Goal: Find specific page/section: Find specific page/section

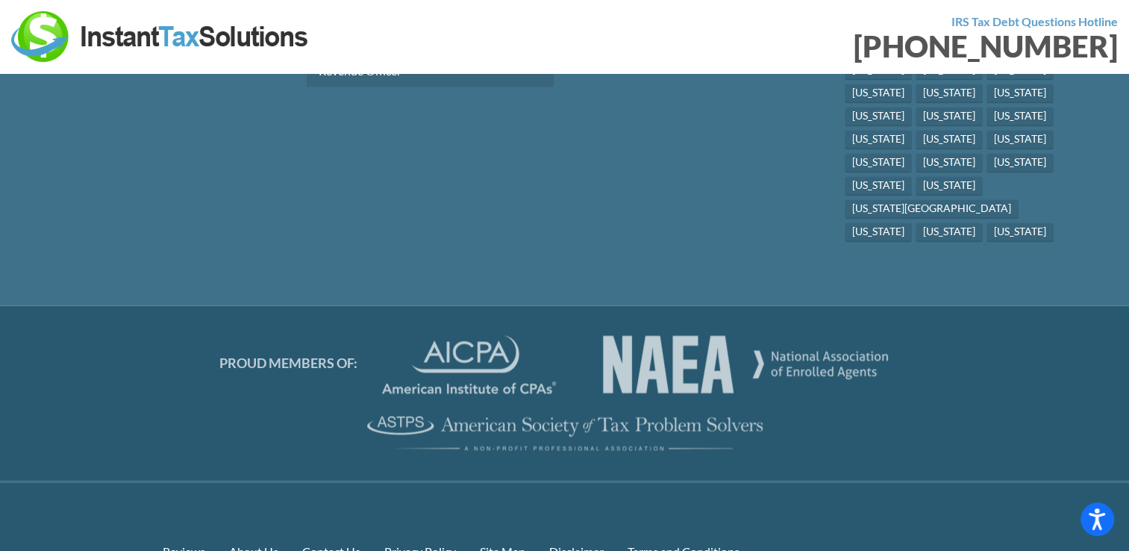
scroll to position [8121, 0]
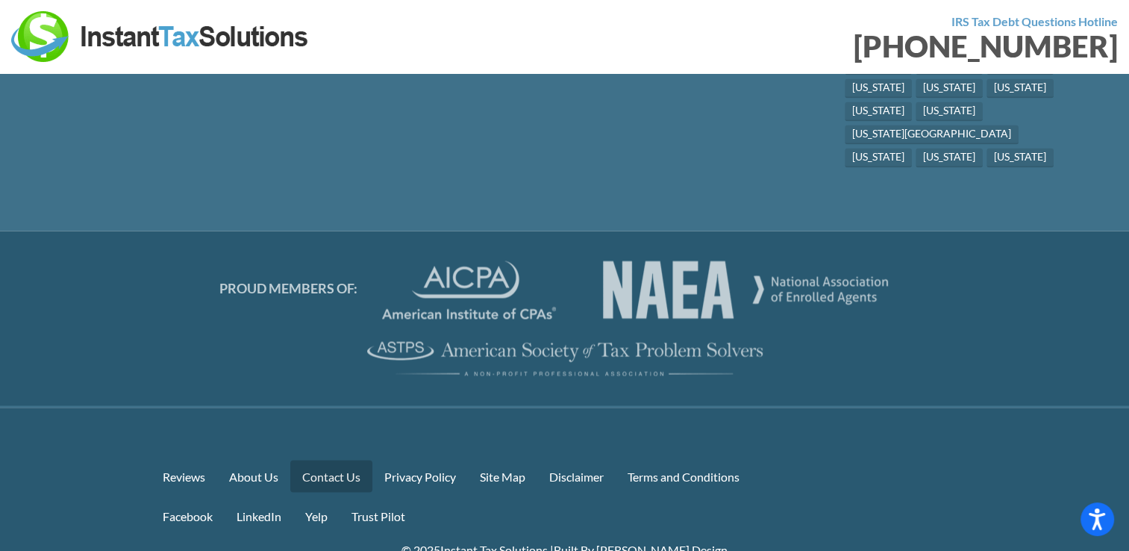
click at [331, 460] on link "Contact Us" at bounding box center [331, 476] width 82 height 32
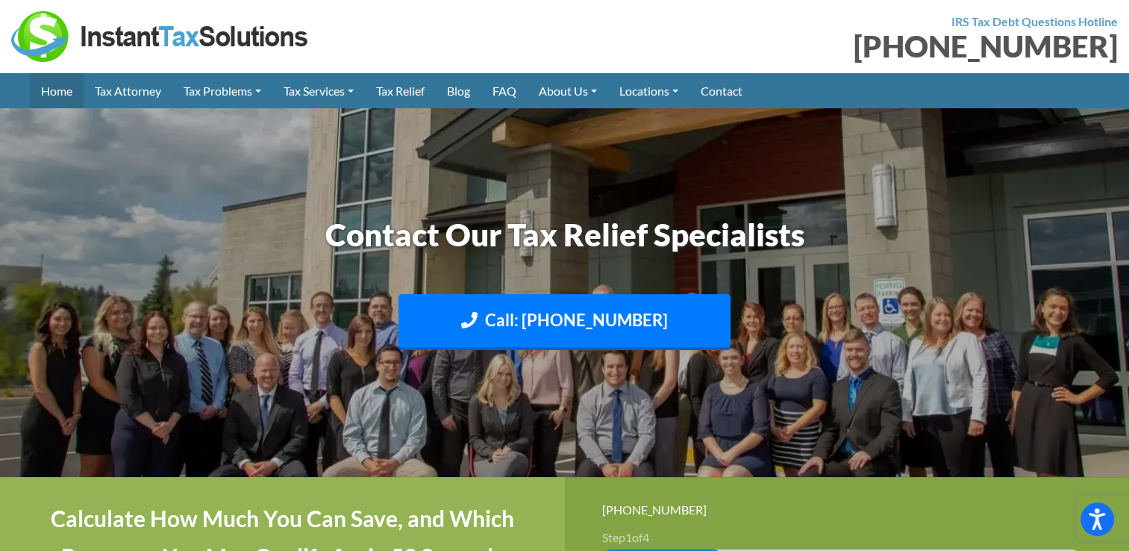
click at [55, 91] on link "Home" at bounding box center [57, 90] width 54 height 35
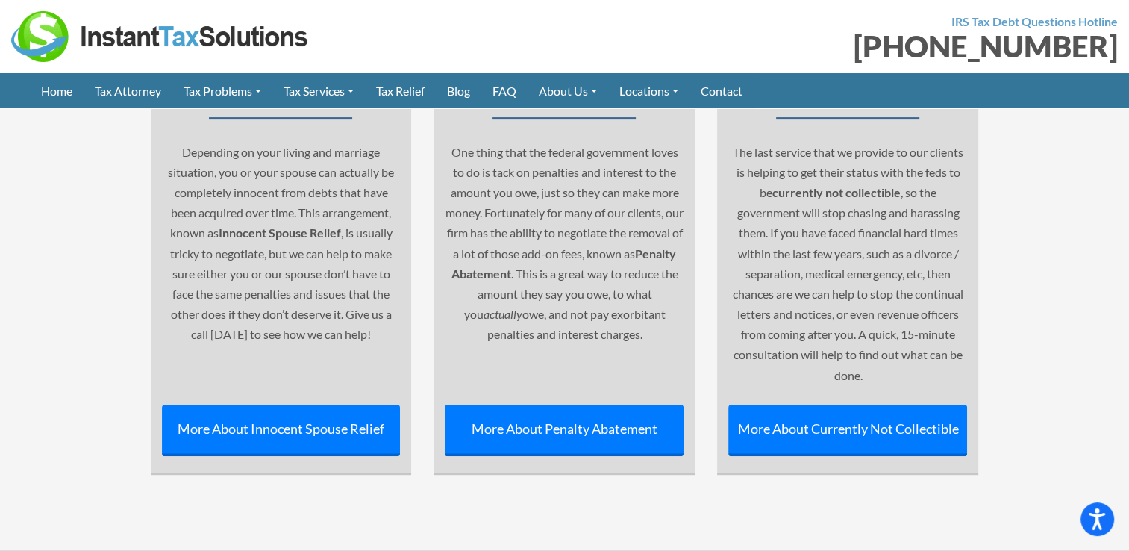
scroll to position [6565, 0]
